Goal: Navigation & Orientation: Find specific page/section

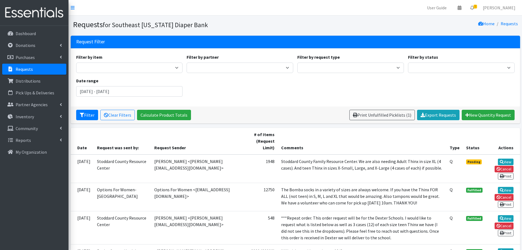
click at [34, 70] on link "Requests" at bounding box center [34, 69] width 64 height 11
click at [25, 34] on p "Dashboard" at bounding box center [26, 33] width 20 height 5
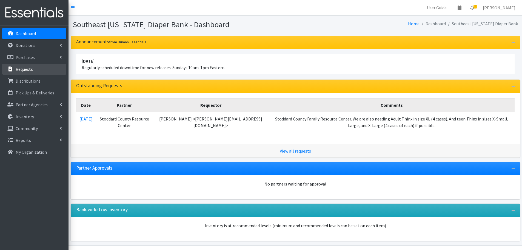
click at [29, 70] on p "Requests" at bounding box center [24, 68] width 17 height 5
